Goal: Obtain resource: Obtain resource

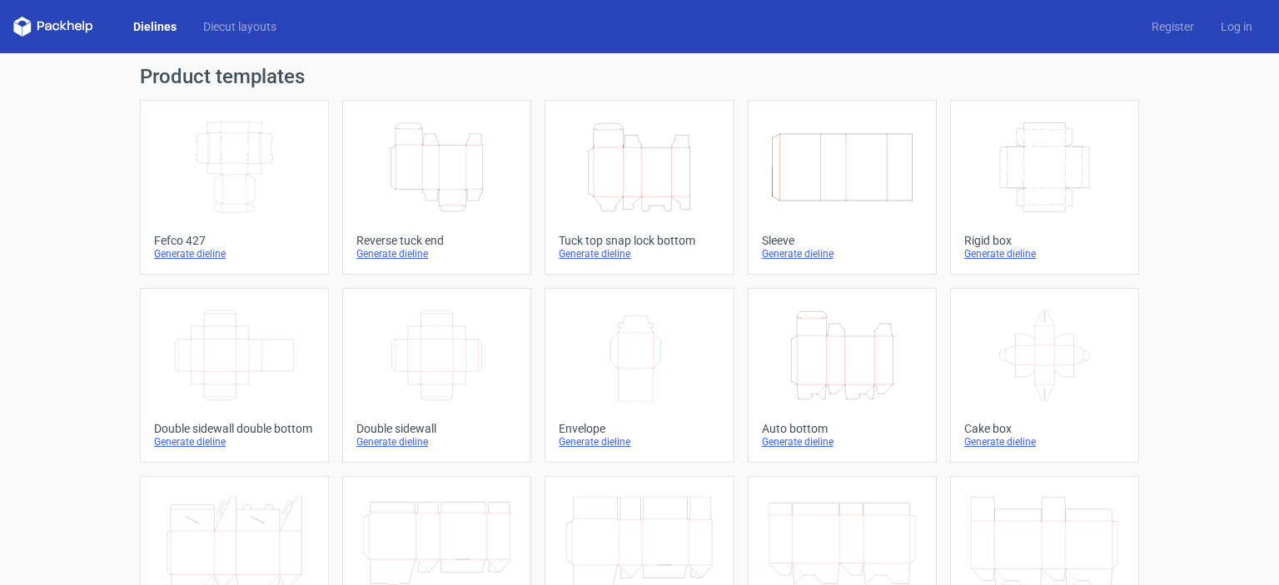
click at [474, 196] on icon "Height Depth Width" at bounding box center [436, 167] width 147 height 93
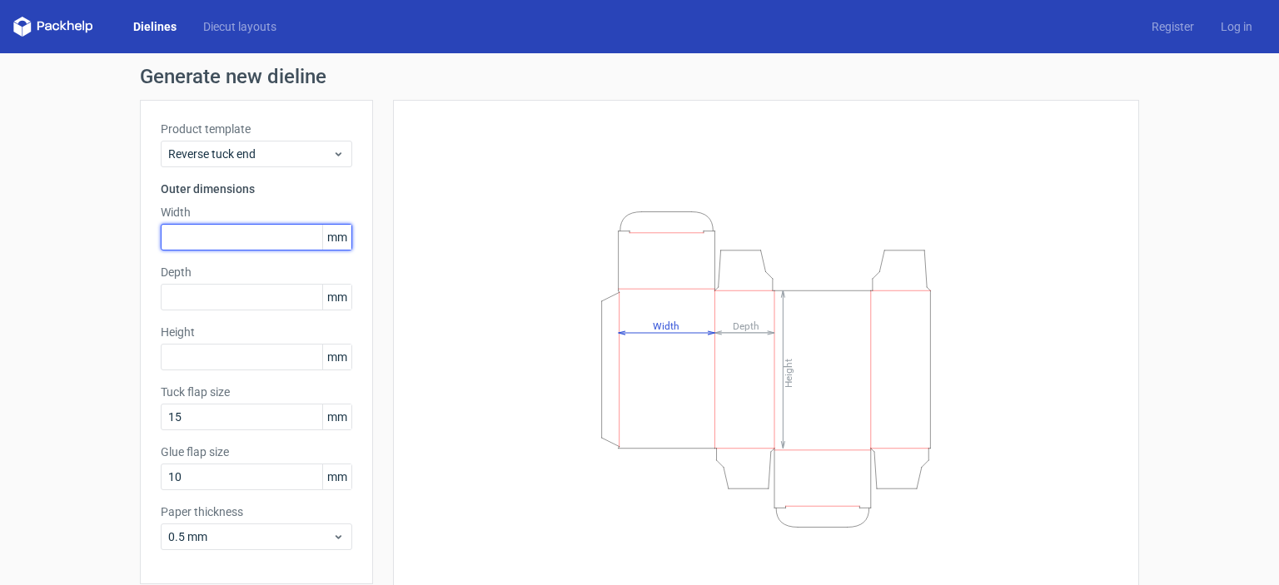
click at [236, 236] on input "text" at bounding box center [256, 237] width 191 height 27
type input "45"
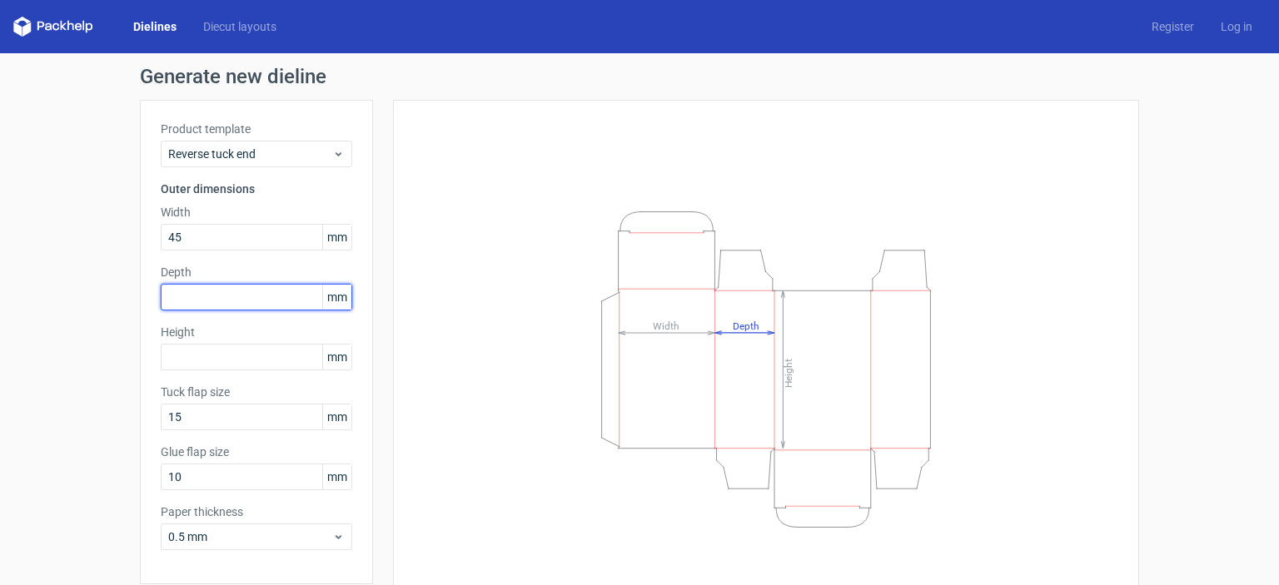
click at [237, 301] on input "text" at bounding box center [256, 297] width 191 height 27
type input "45"
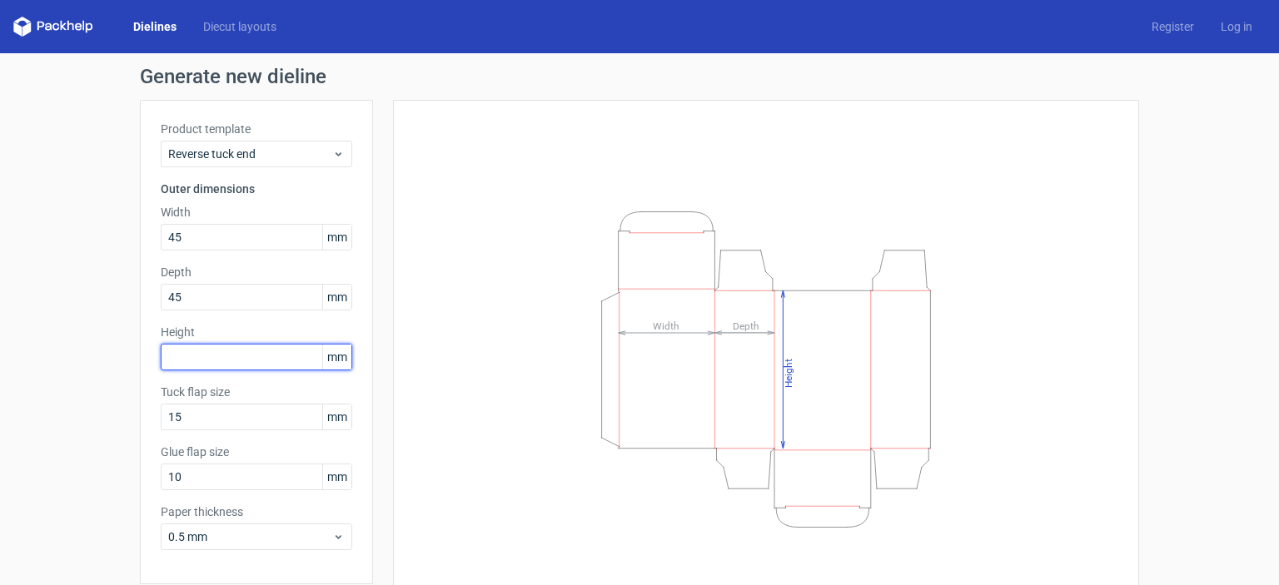
click at [236, 351] on input "text" at bounding box center [256, 357] width 191 height 27
type input "105"
click at [442, 389] on div "Height Depth Width" at bounding box center [766, 369] width 704 height 497
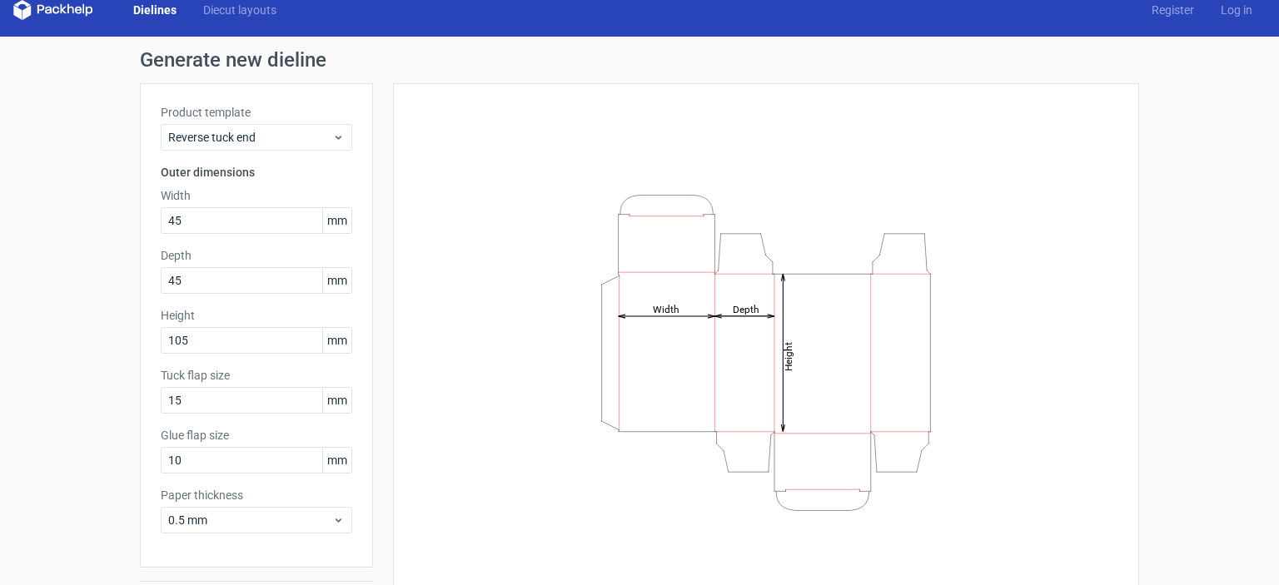
scroll to position [17, 0]
drag, startPoint x: 236, startPoint y: 375, endPoint x: 139, endPoint y: 372, distance: 97.5
click at [140, 372] on div "Product template Reverse tuck end Outer dimensions Width 45 mm Depth 45 mm Heig…" at bounding box center [256, 325] width 233 height 485
click at [271, 388] on input "15" at bounding box center [256, 400] width 191 height 27
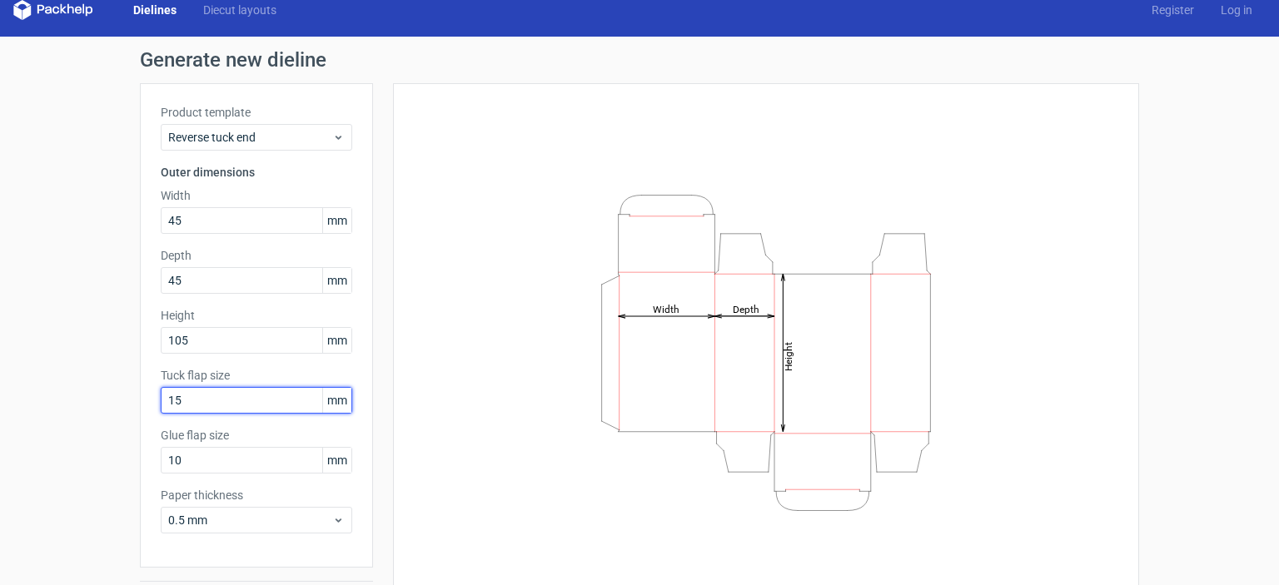
scroll to position [66, 0]
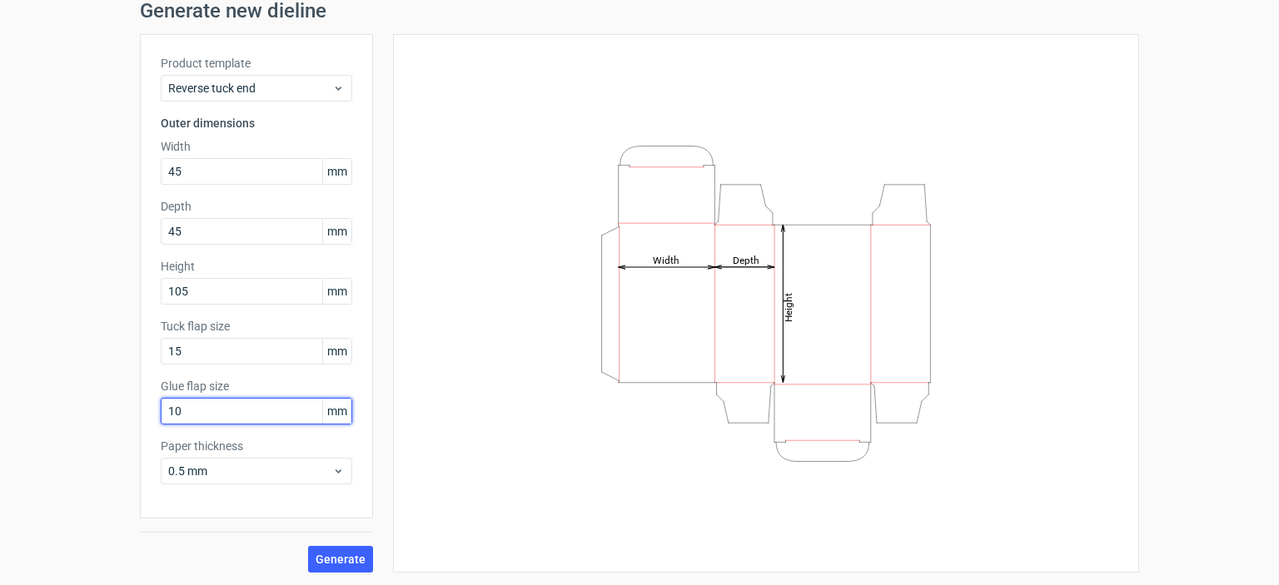
click at [271, 399] on input "10" at bounding box center [256, 411] width 191 height 27
click at [470, 387] on div "Height Depth Width" at bounding box center [766, 303] width 704 height 497
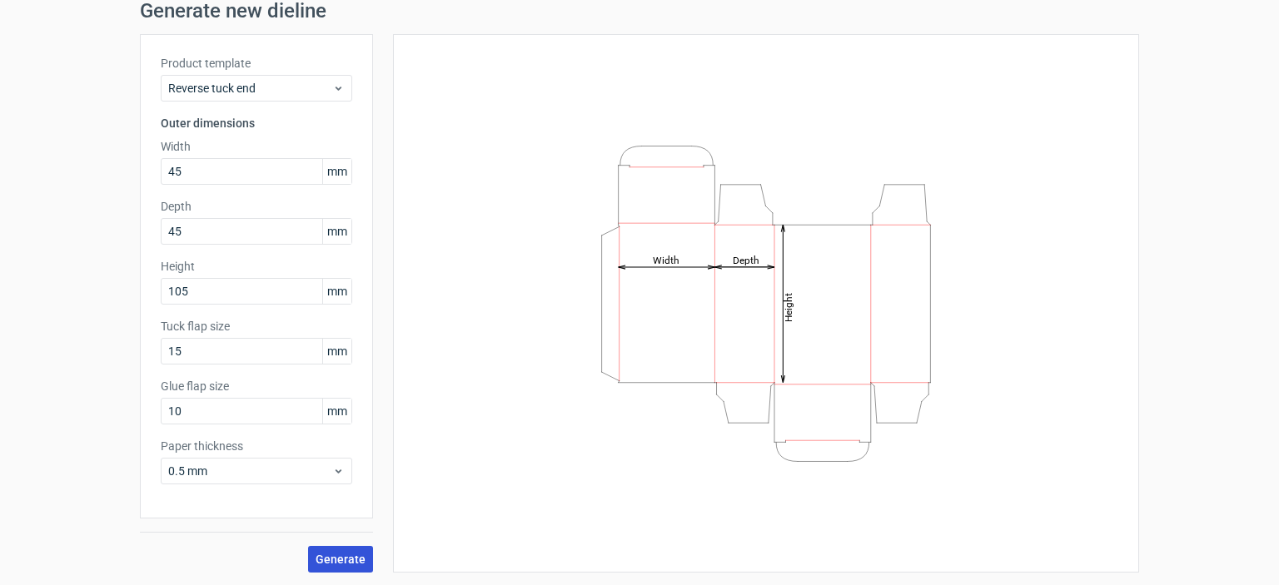
click at [326, 559] on span "Generate" at bounding box center [341, 560] width 50 height 12
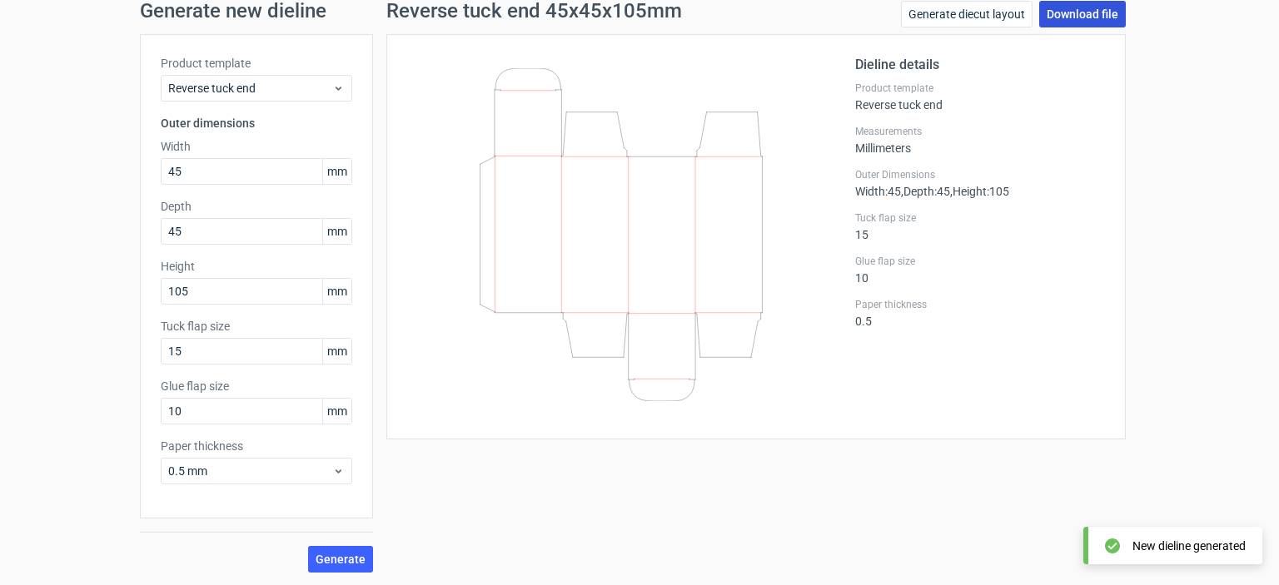
click at [1062, 16] on link "Download file" at bounding box center [1082, 14] width 87 height 27
click at [1181, 139] on div "Generate new dieline Product template Reverse tuck end Outer dimensions Width 4…" at bounding box center [639, 287] width 1279 height 599
click at [325, 558] on span "Generate" at bounding box center [341, 560] width 50 height 12
click at [1062, 32] on div "Generate diecut layout Download file" at bounding box center [1013, 17] width 225 height 33
click at [1062, 16] on link "Download file" at bounding box center [1082, 14] width 87 height 27
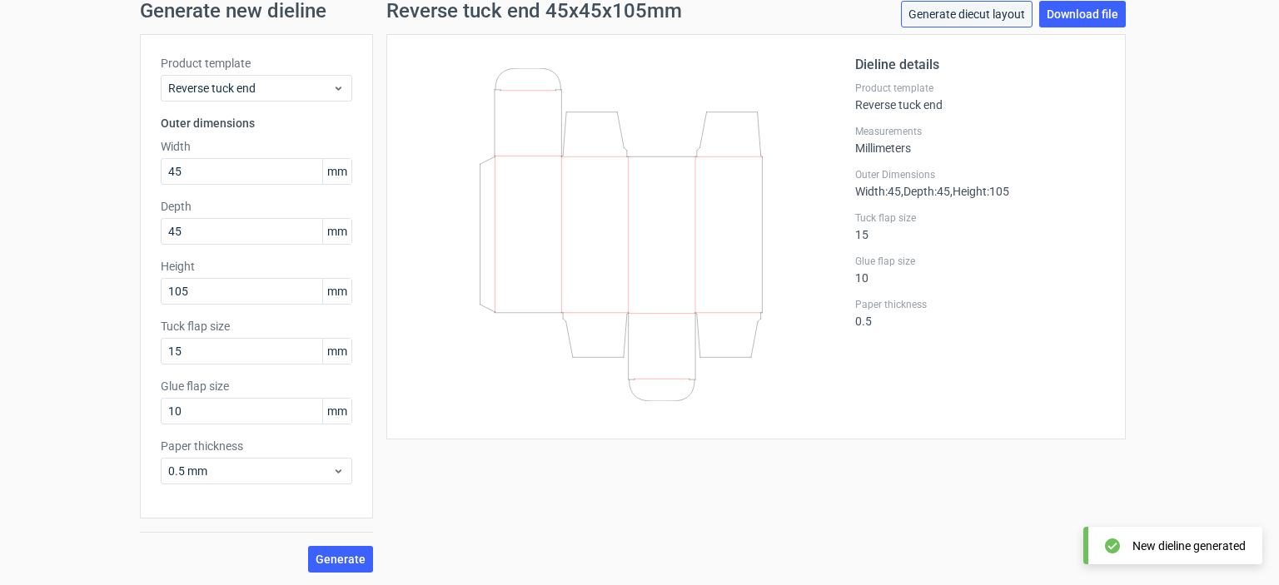
click at [936, 6] on link "Generate diecut layout" at bounding box center [967, 14] width 132 height 27
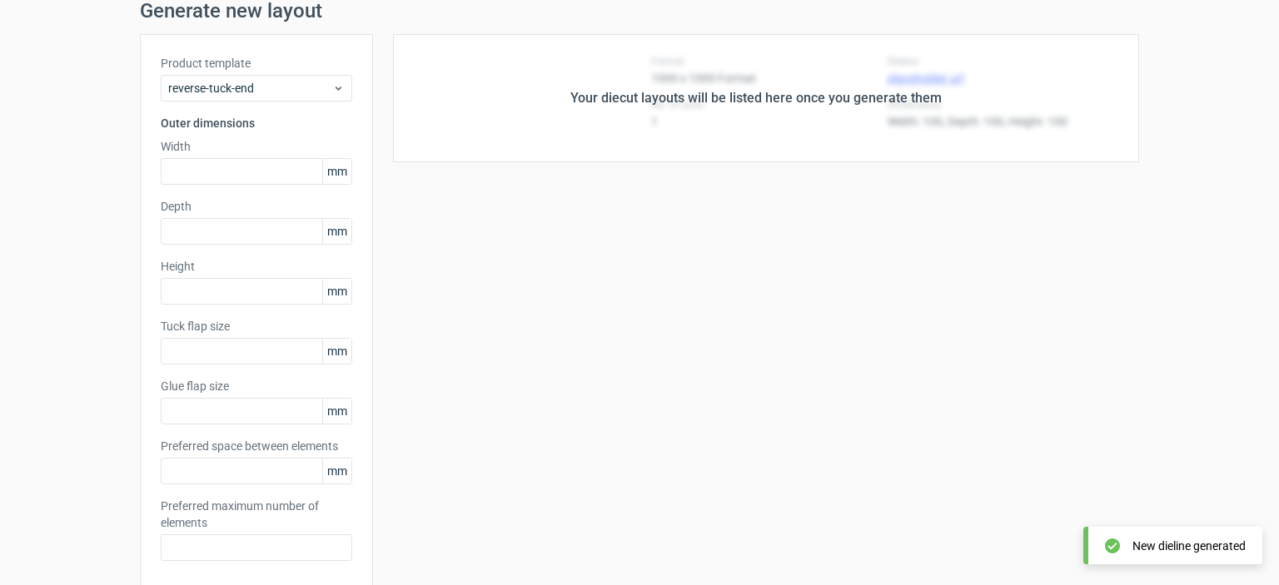
type input "45"
type input "105"
type input "15"
type input "10"
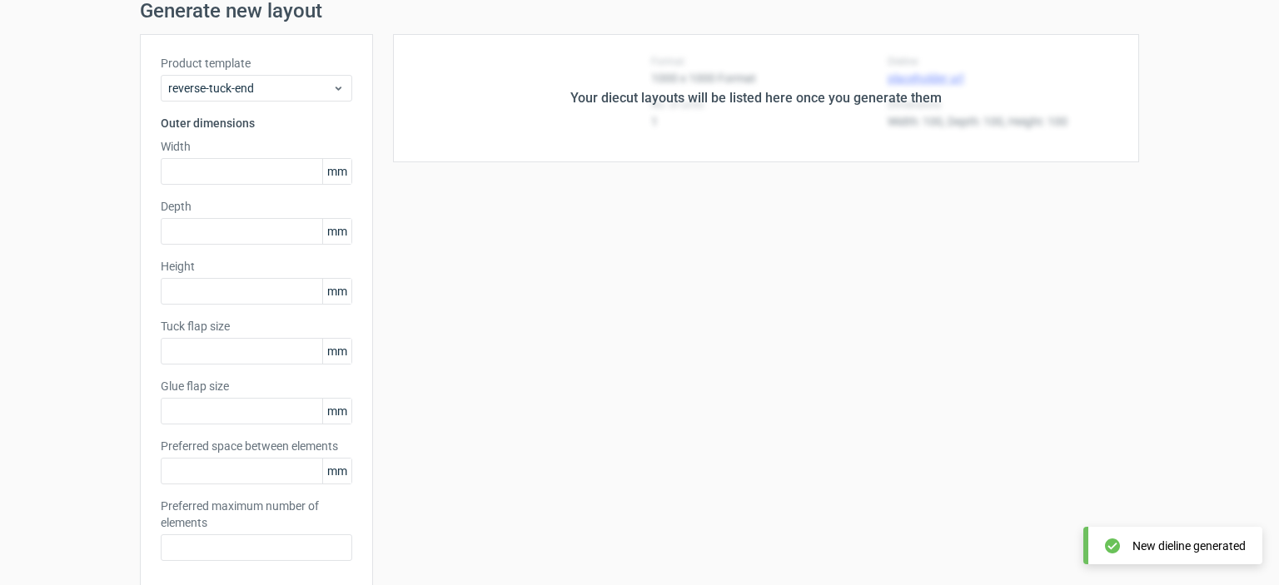
type input "5"
type input "48"
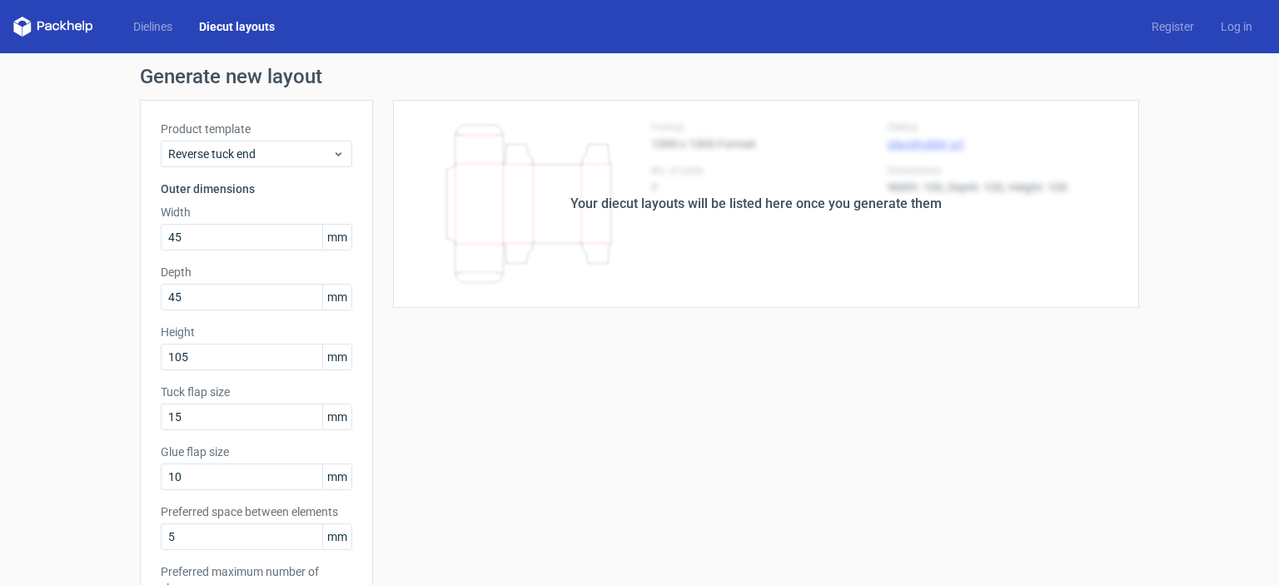
click at [523, 331] on div "Your diecut layouts will be listed here once you generate them Height Depth Wid…" at bounding box center [756, 551] width 766 height 903
